Goal: Task Accomplishment & Management: Complete application form

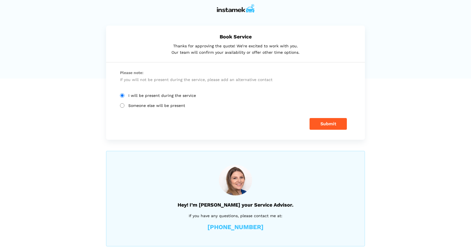
click at [148, 106] on label "Someone else will be present" at bounding box center [235, 105] width 231 height 5
click at [125, 106] on input "Someone else will be present" at bounding box center [122, 105] width 4 height 4
radio input "true"
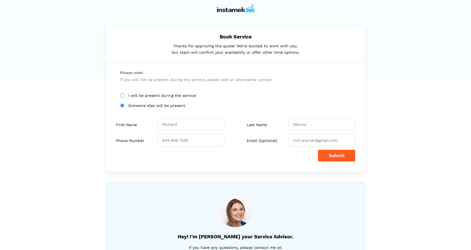
click at [150, 95] on label "I will be present during the service" at bounding box center [235, 95] width 231 height 5
click at [125, 95] on input "I will be present during the service" at bounding box center [122, 95] width 4 height 4
radio input "true"
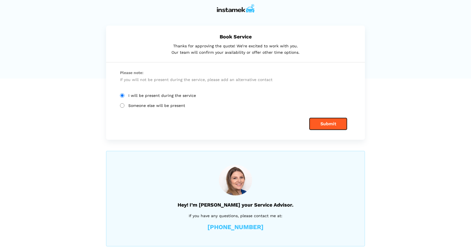
click at [327, 124] on button "Submit" at bounding box center [328, 124] width 37 height 12
